Goal: Information Seeking & Learning: Learn about a topic

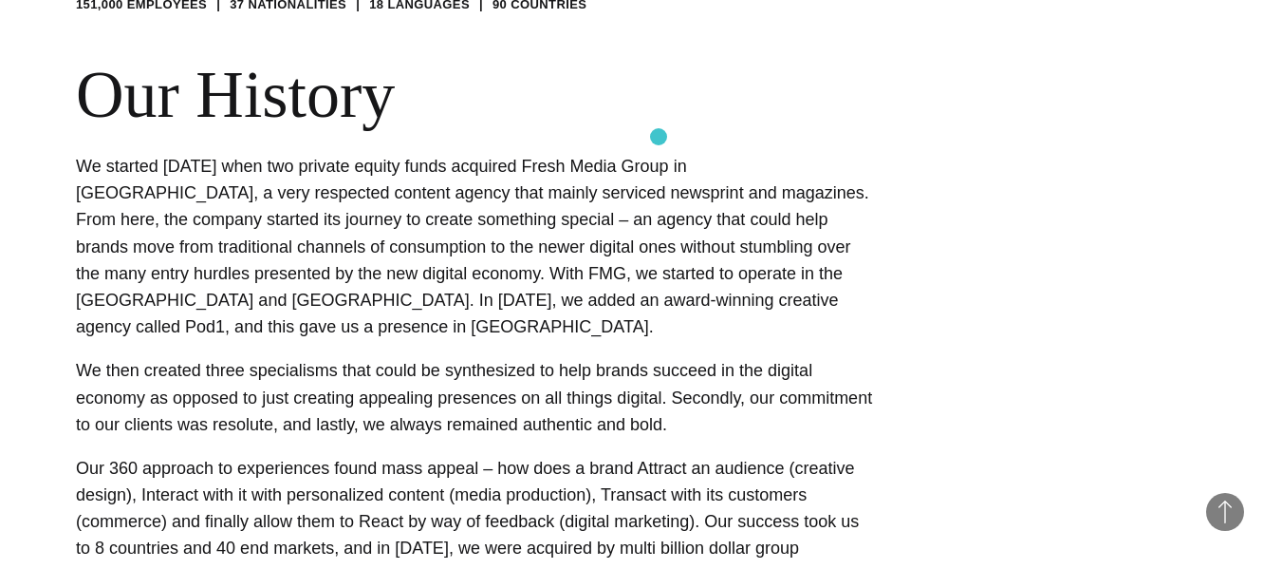
scroll to position [782, 0]
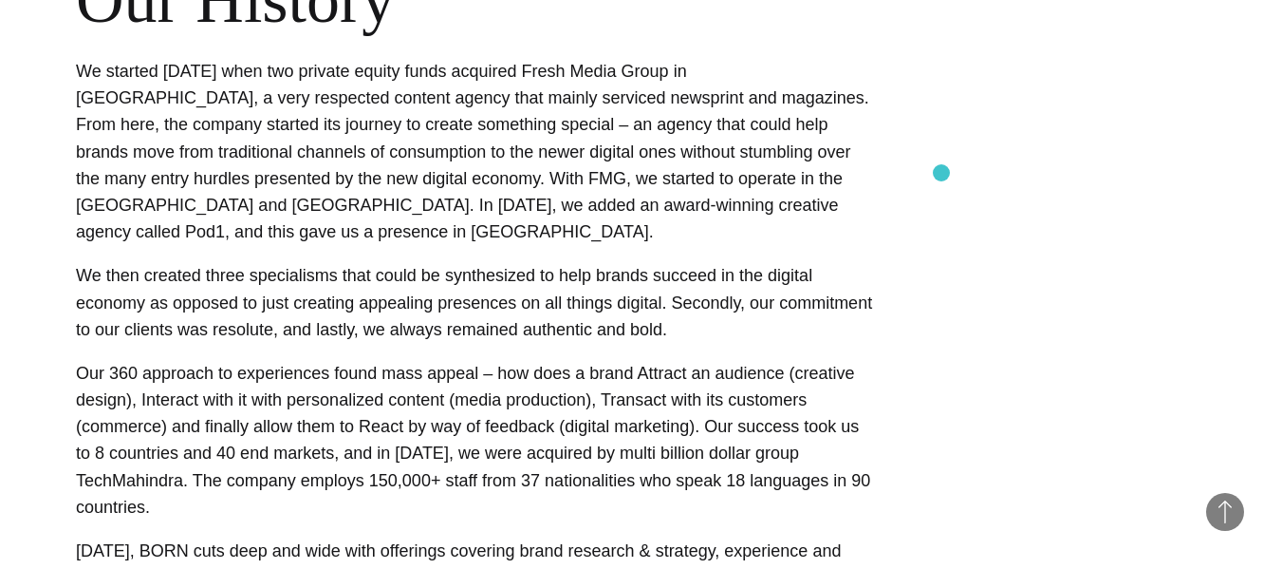
click at [942, 173] on div "Our History We started [DATE] when two private equity funds acquired Fresh Medi…" at bounding box center [641, 364] width 1130 height 807
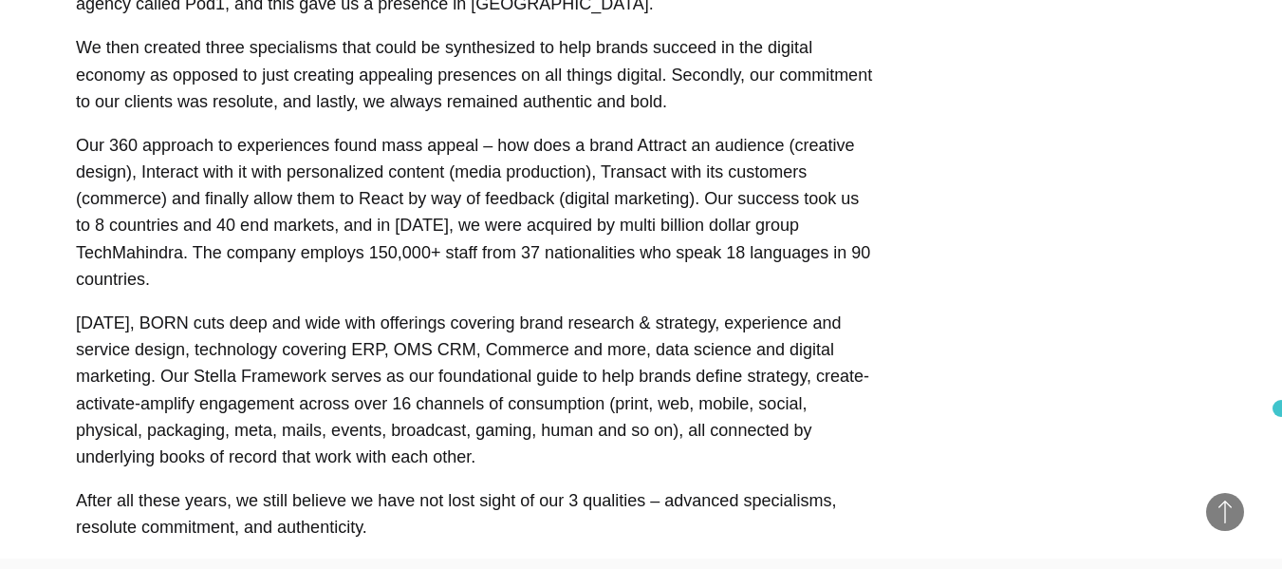
scroll to position [1048, 0]
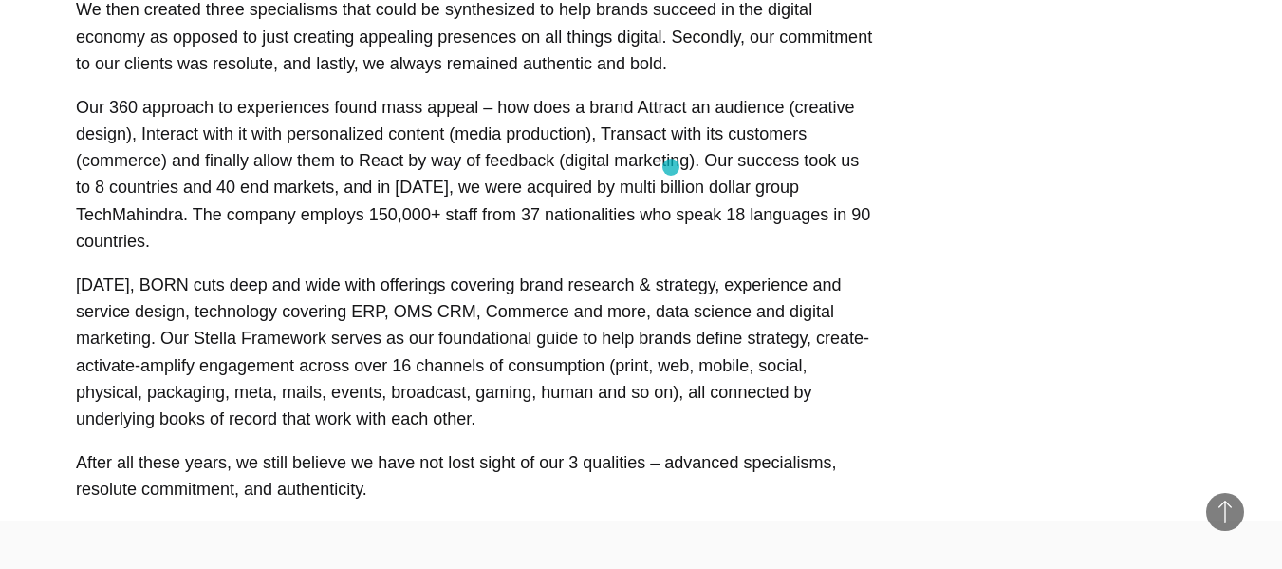
click at [671, 167] on p "Our 360 approach to experiences found mass appeal – how does a brand Attract an…" at bounding box center [474, 174] width 797 height 160
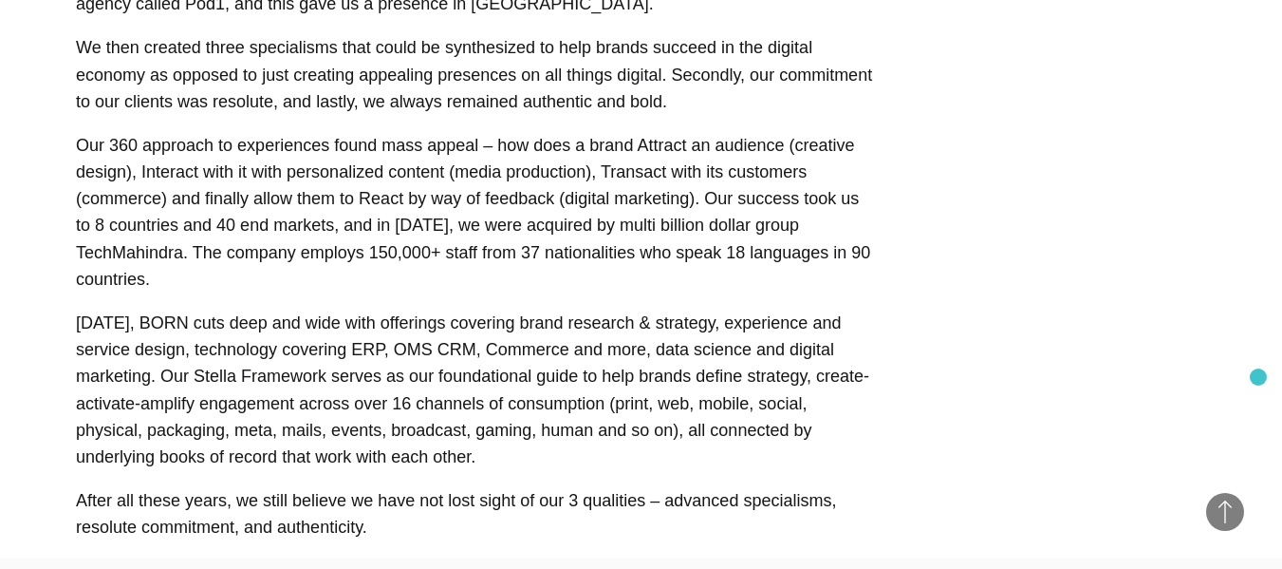
scroll to position [1507, 0]
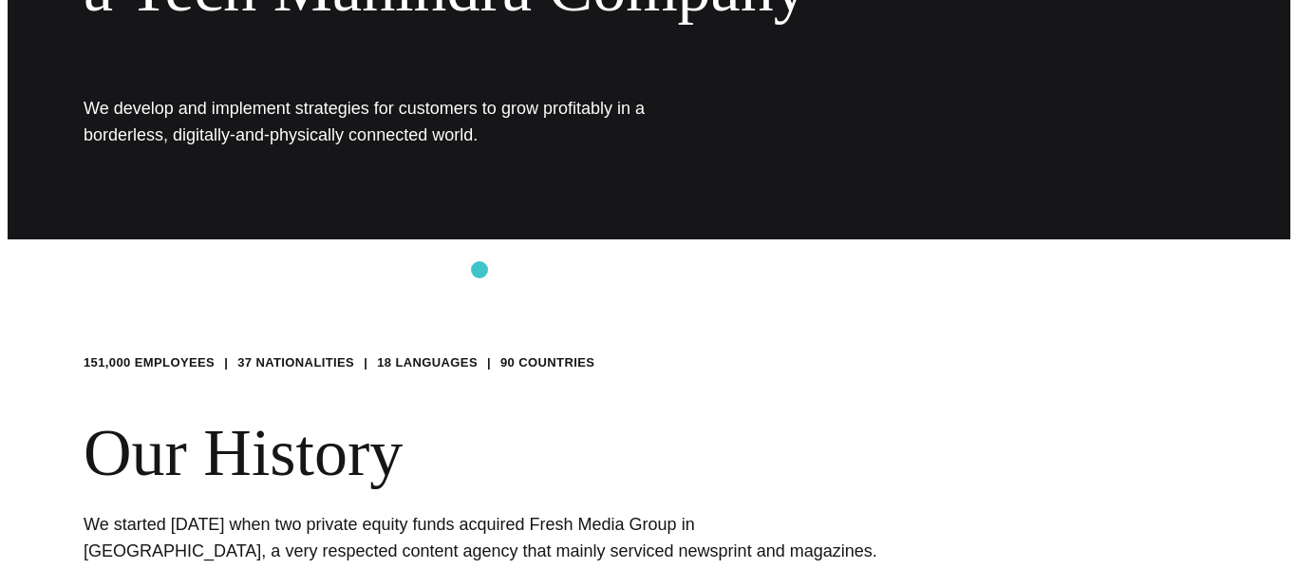
scroll to position [0, 0]
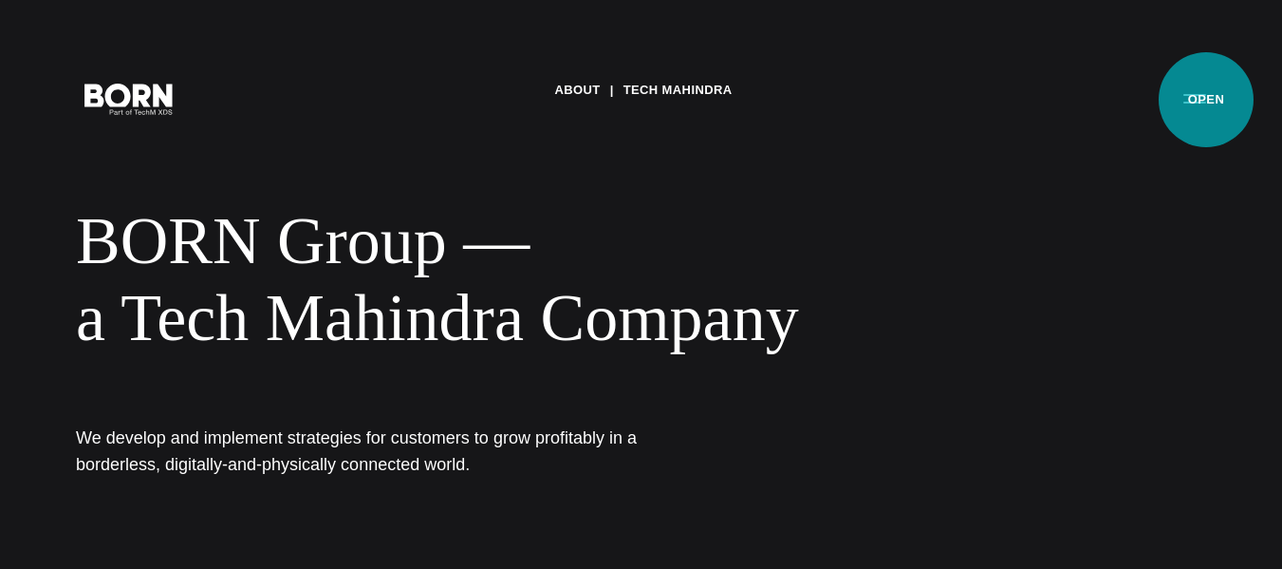
click at [1206, 100] on button "Primary Menu" at bounding box center [1195, 98] width 46 height 40
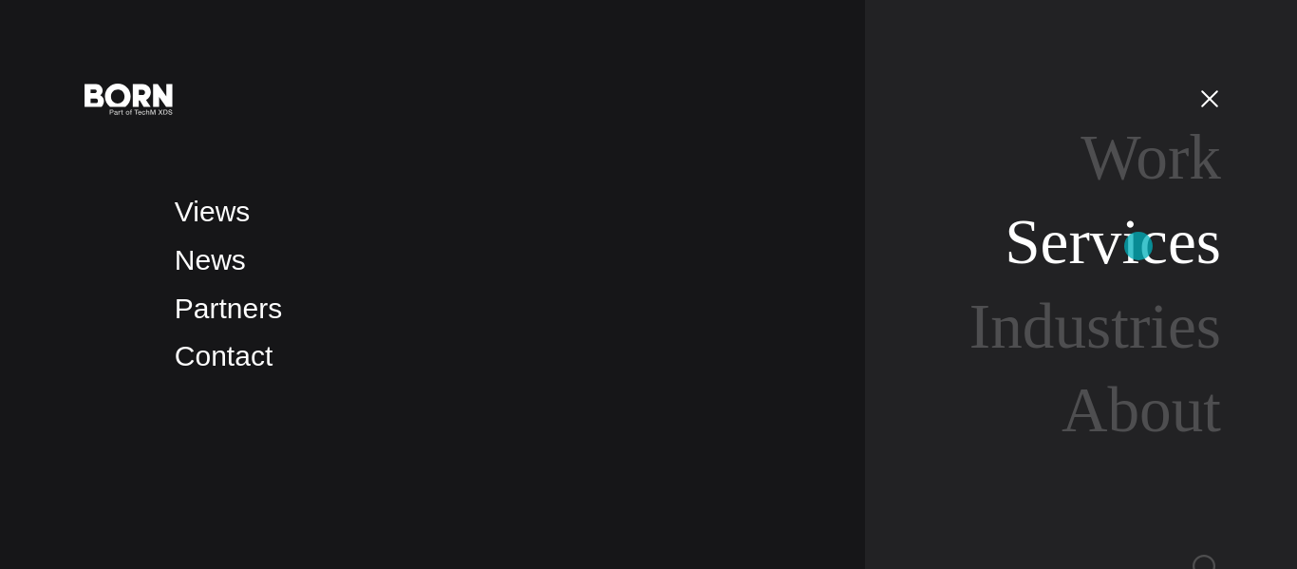
click at [1138, 246] on link "Services" at bounding box center [1112, 241] width 216 height 71
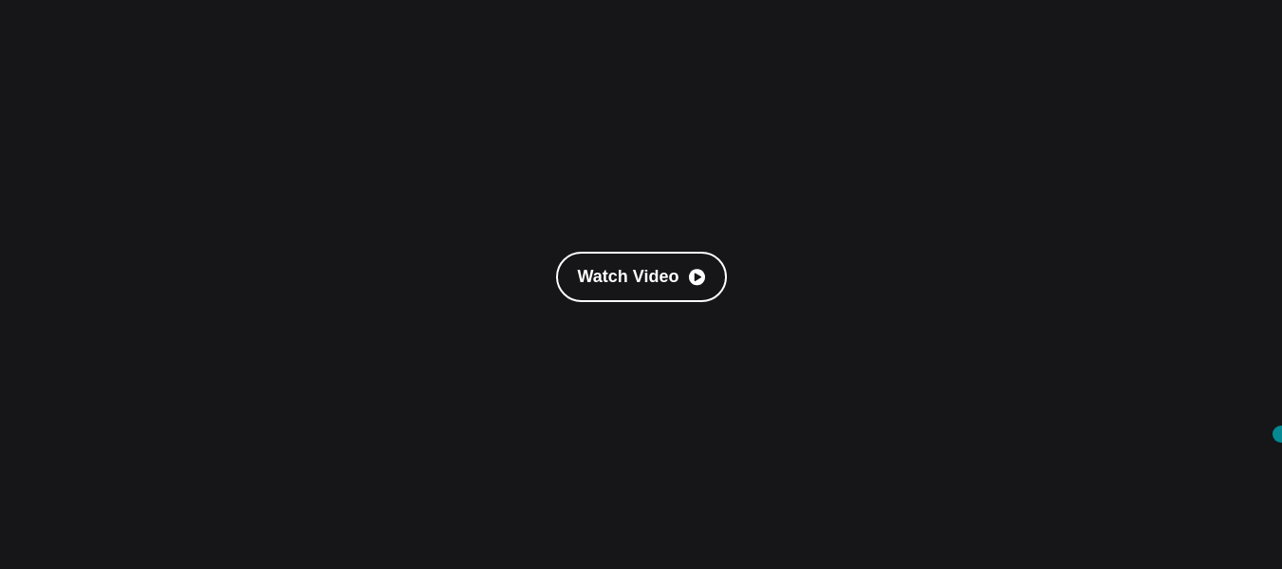
scroll to position [198, 0]
click at [654, 283] on link "Watch Video" at bounding box center [641, 282] width 171 height 49
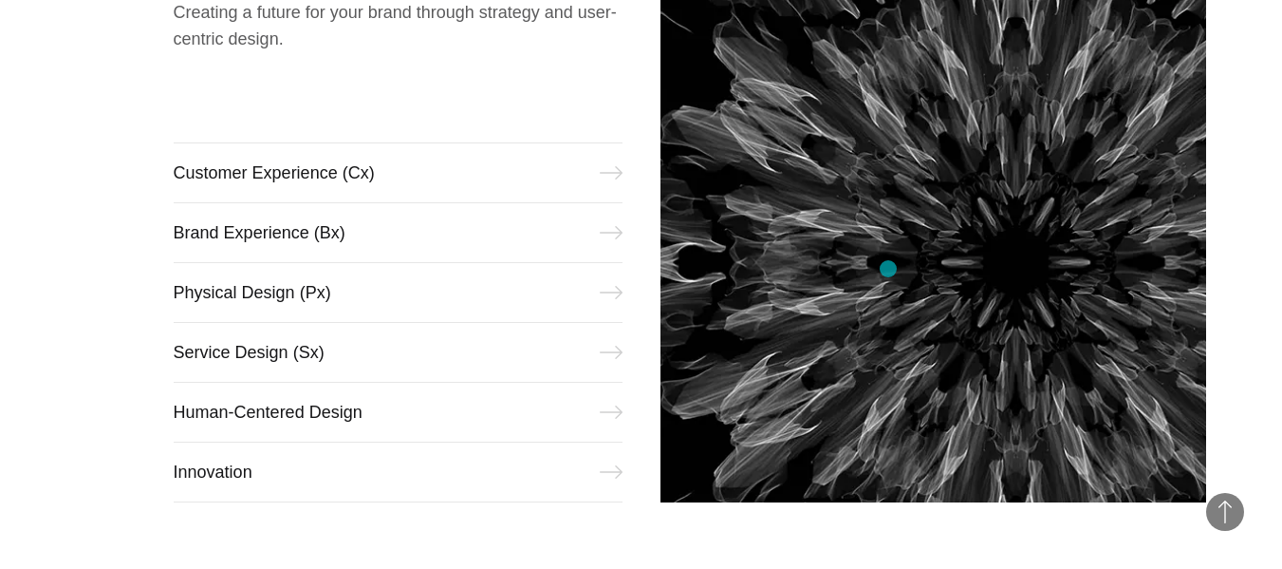
scroll to position [664, 0]
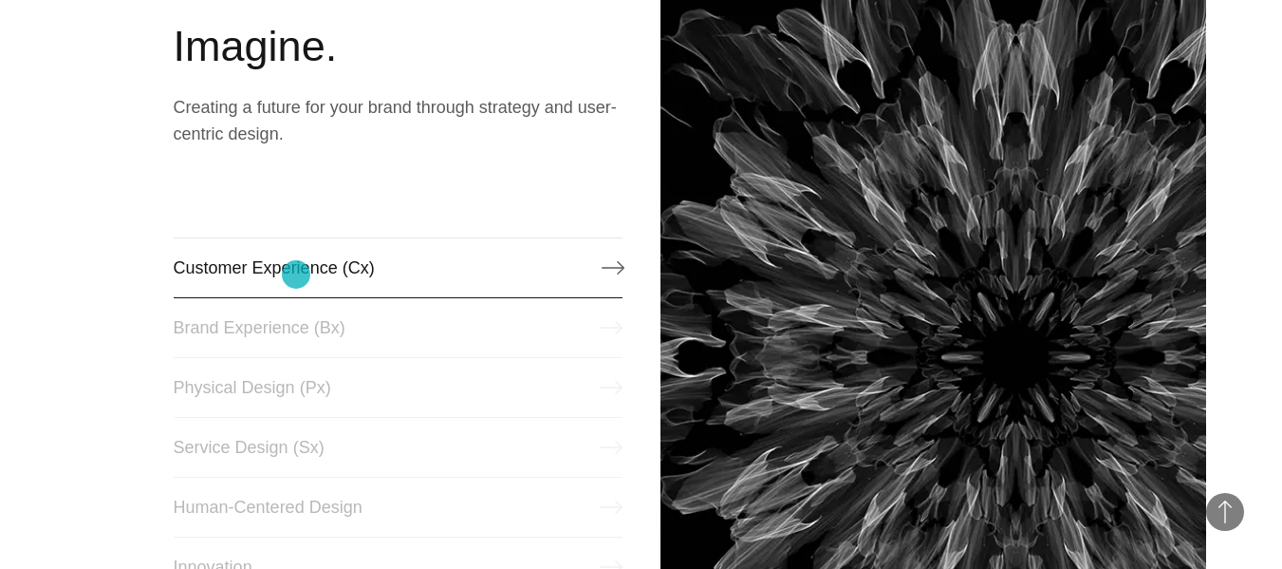
click at [296, 274] on link "Customer Experience (Cx)" at bounding box center [398, 267] width 449 height 61
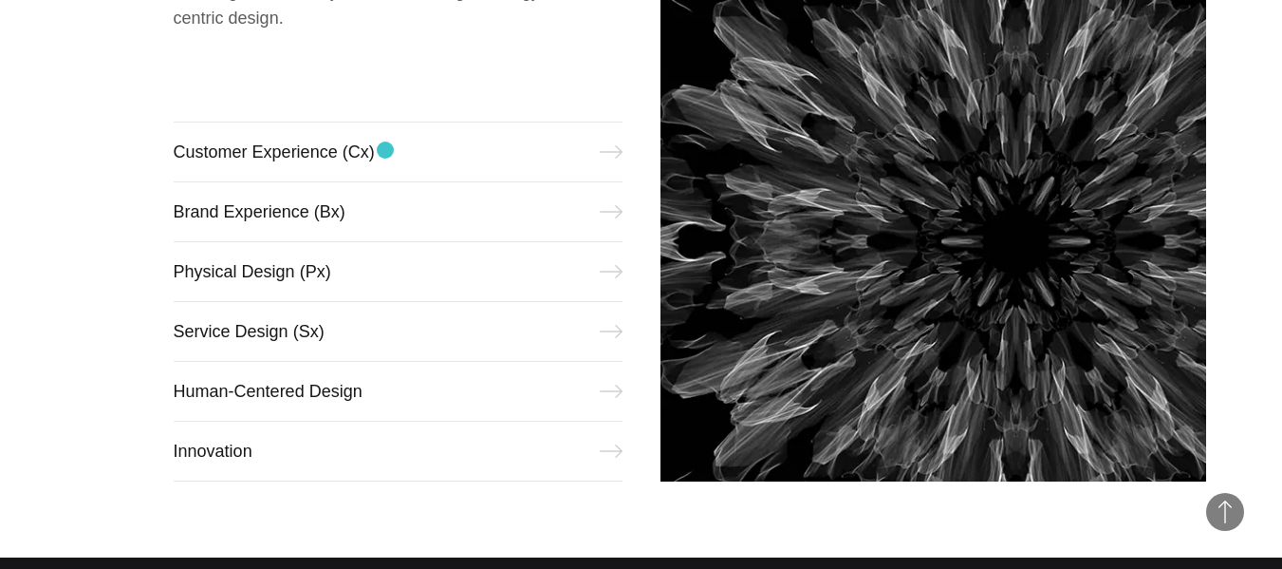
scroll to position [854, 0]
